Goal: Information Seeking & Learning: Learn about a topic

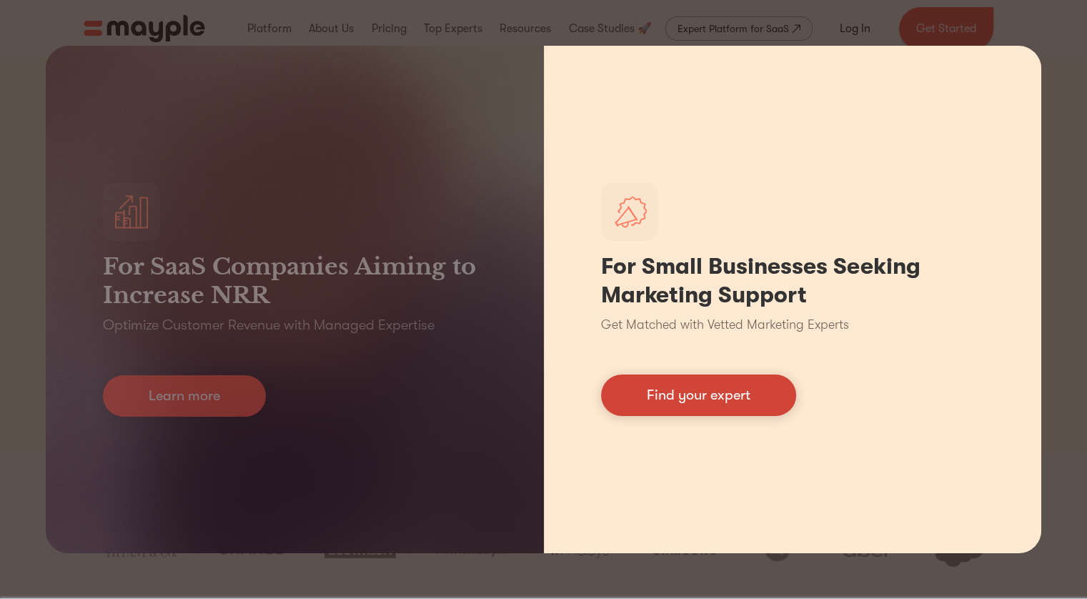
click at [736, 401] on link "Find your expert" at bounding box center [698, 394] width 195 height 41
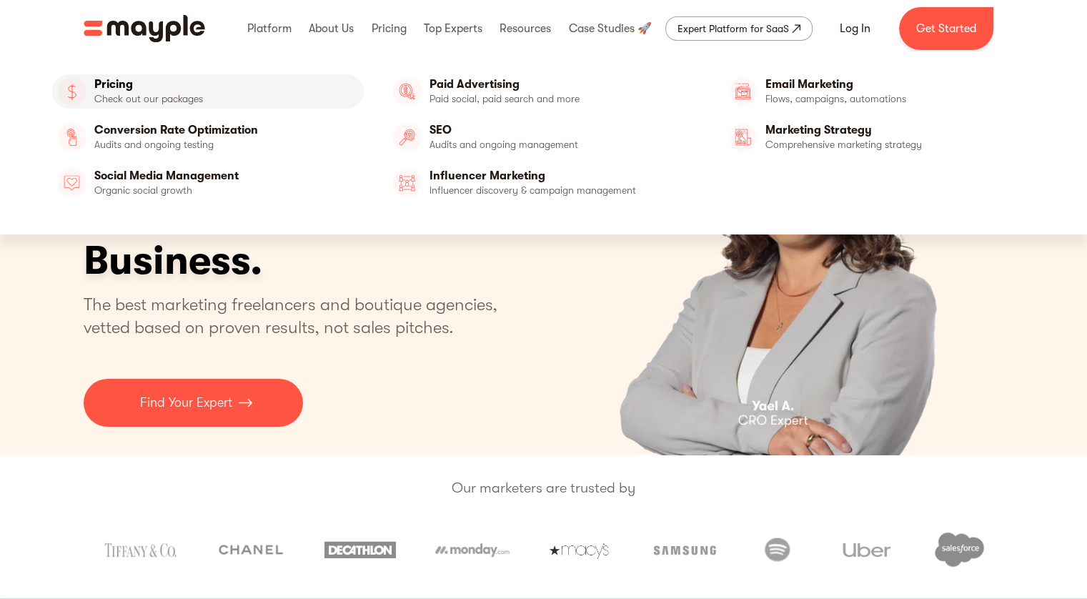
click at [183, 90] on link "Pricing" at bounding box center [208, 91] width 312 height 34
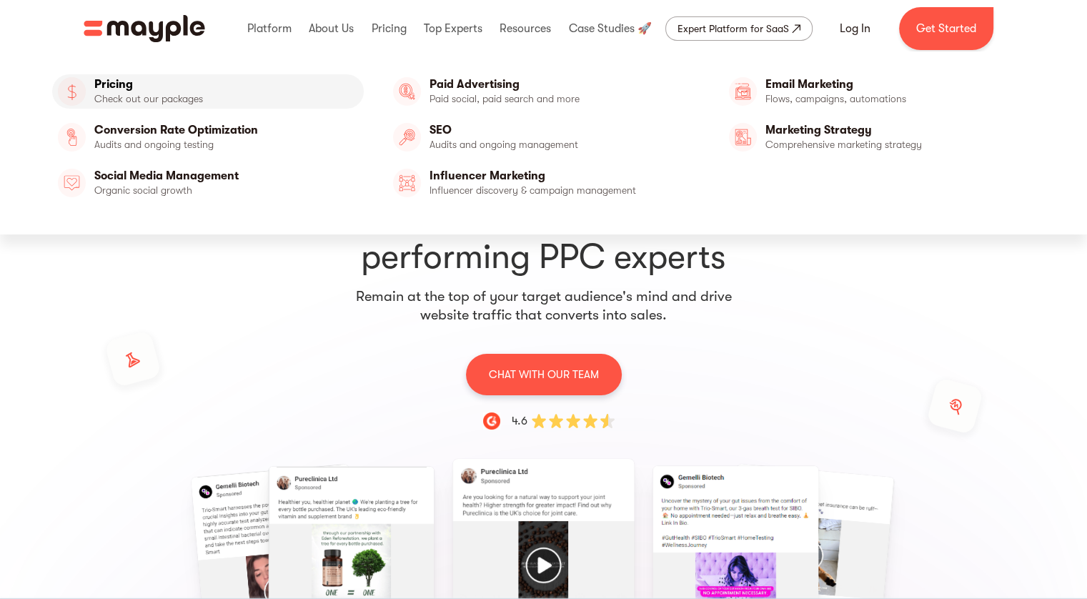
click at [177, 87] on link "Pricing" at bounding box center [208, 91] width 312 height 34
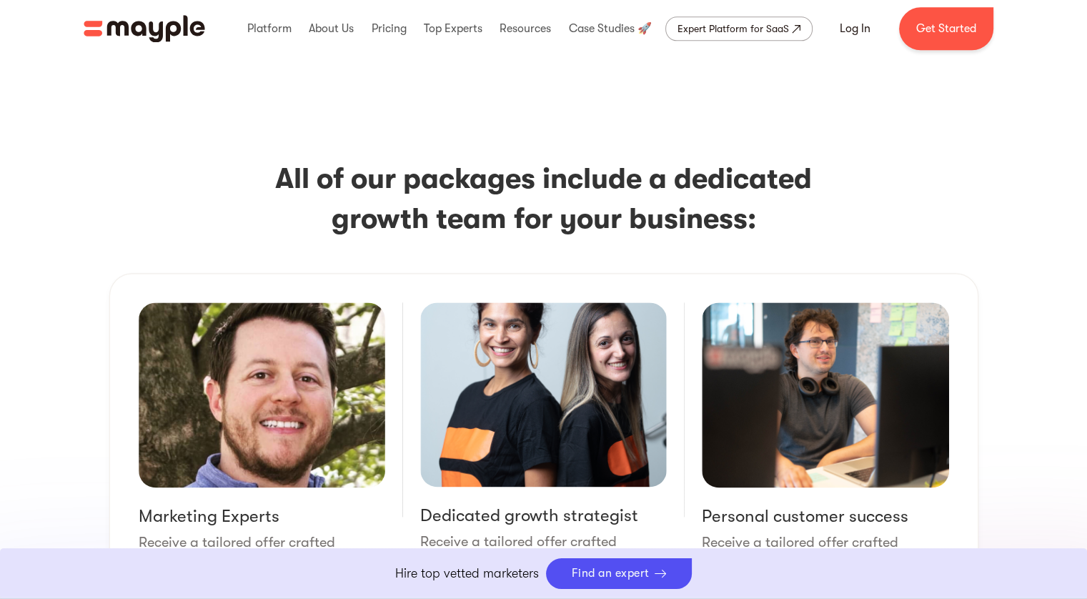
scroll to position [1846, 0]
